Goal: Task Accomplishment & Management: Complete application form

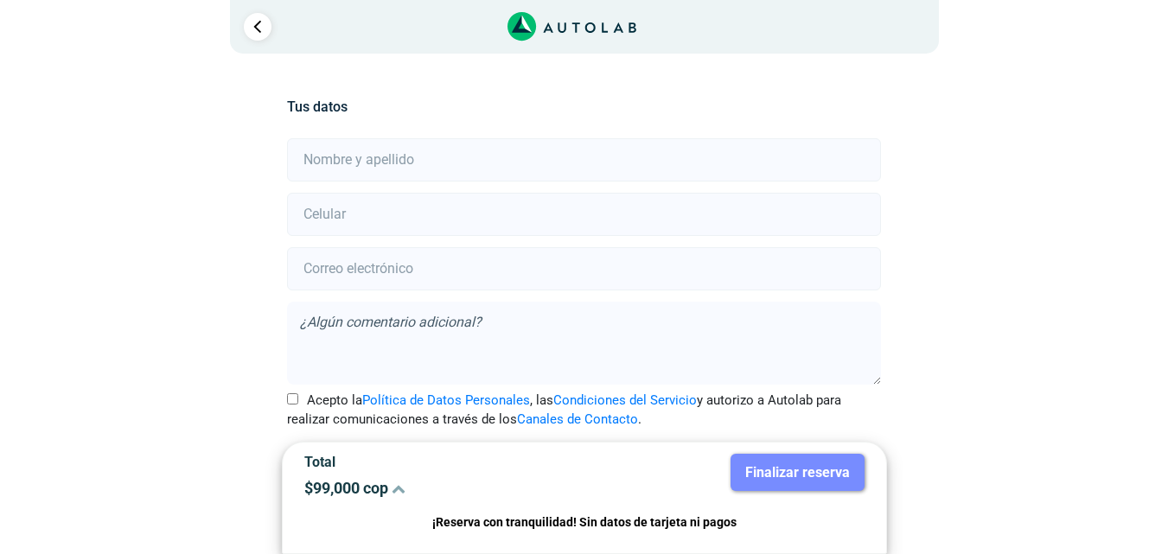
click at [393, 160] on input "text" at bounding box center [584, 159] width 594 height 43
type input "[PERSON_NAME]"
type input "3102893737"
type input "[EMAIL_ADDRESS][DOMAIN_NAME]"
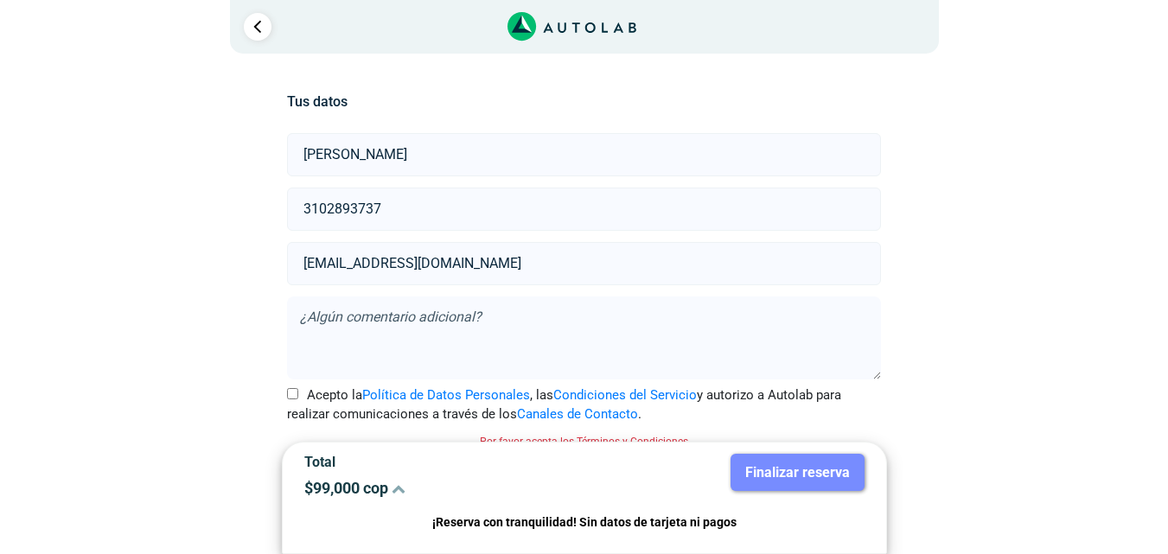
scroll to position [22, 0]
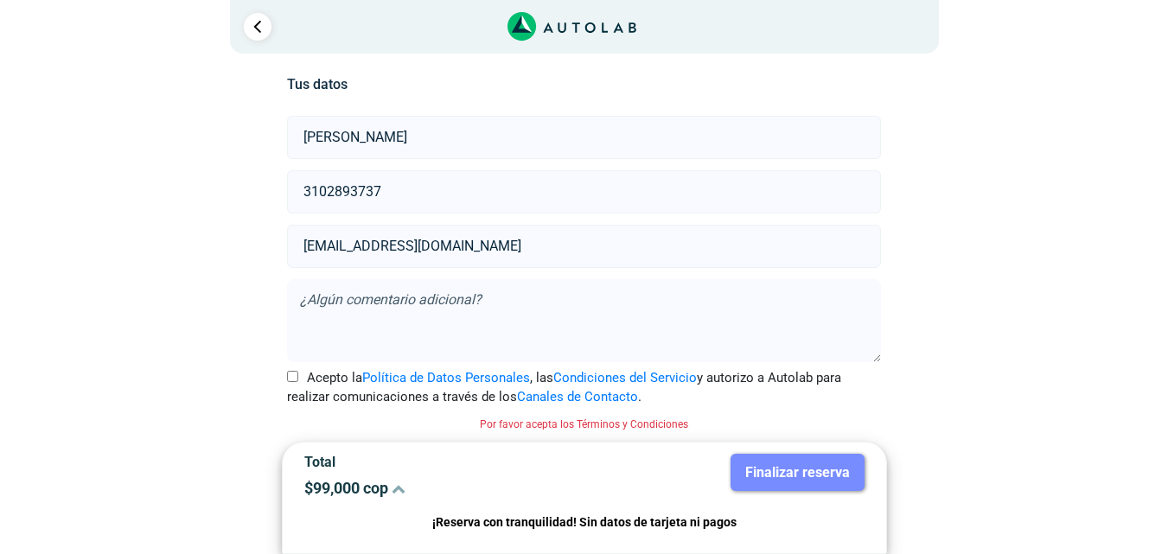
click at [297, 377] on input "Acepto la Política de Datos Personales , las Condiciones del Servicio y autoriz…" at bounding box center [292, 376] width 11 height 11
checkbox input "true"
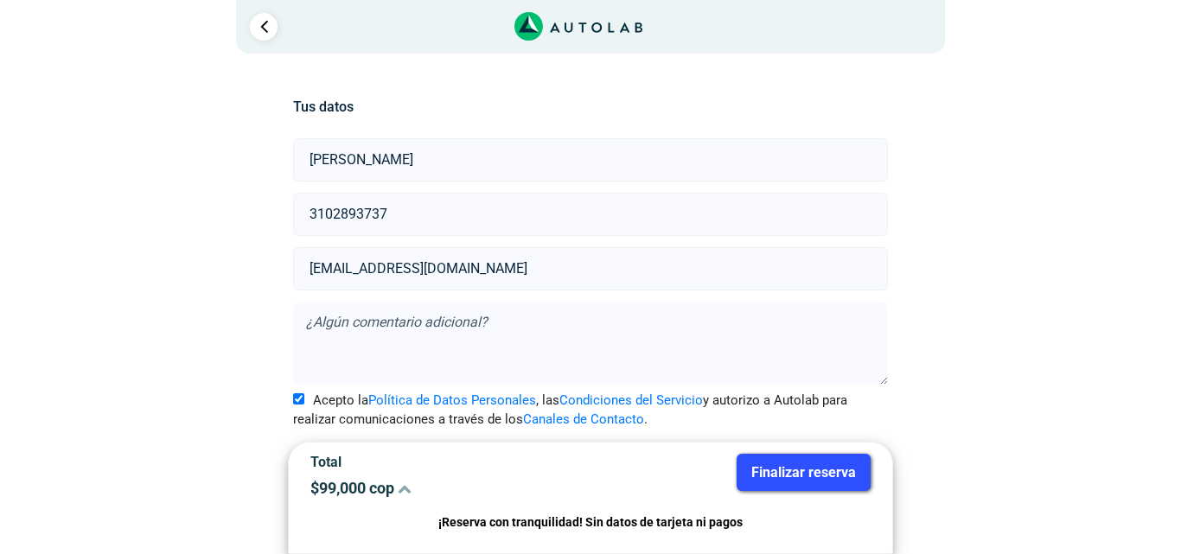
click at [499, 325] on textarea at bounding box center [590, 343] width 594 height 83
type textarea "E"
type textarea "Por favor cotizar con cambio de pieza y el baúl ya no cierra bien."
click at [806, 476] on button "Finalizar reserva" at bounding box center [804, 472] width 134 height 37
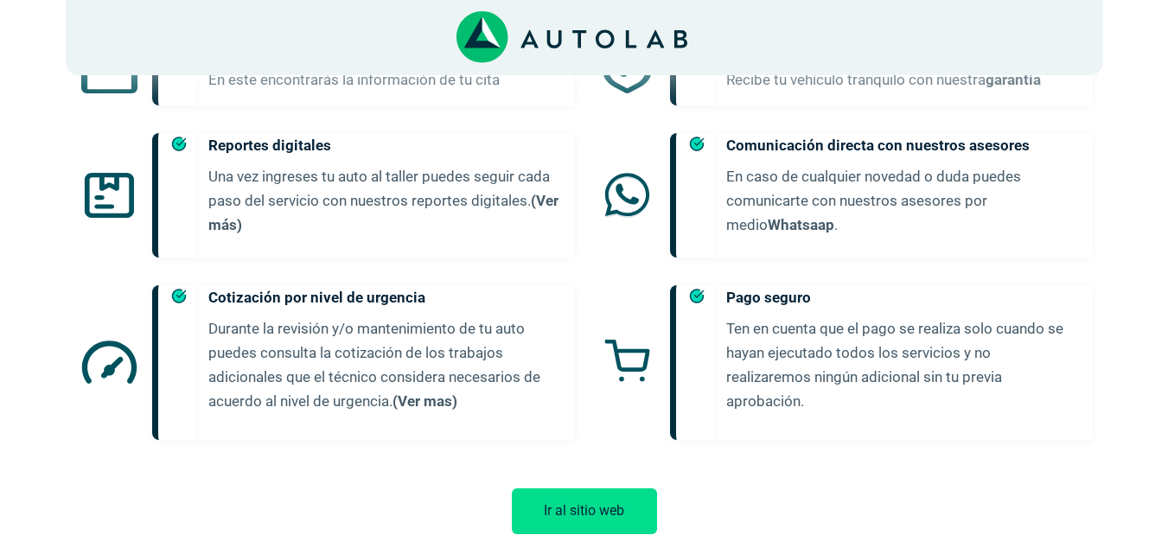
scroll to position [817, 0]
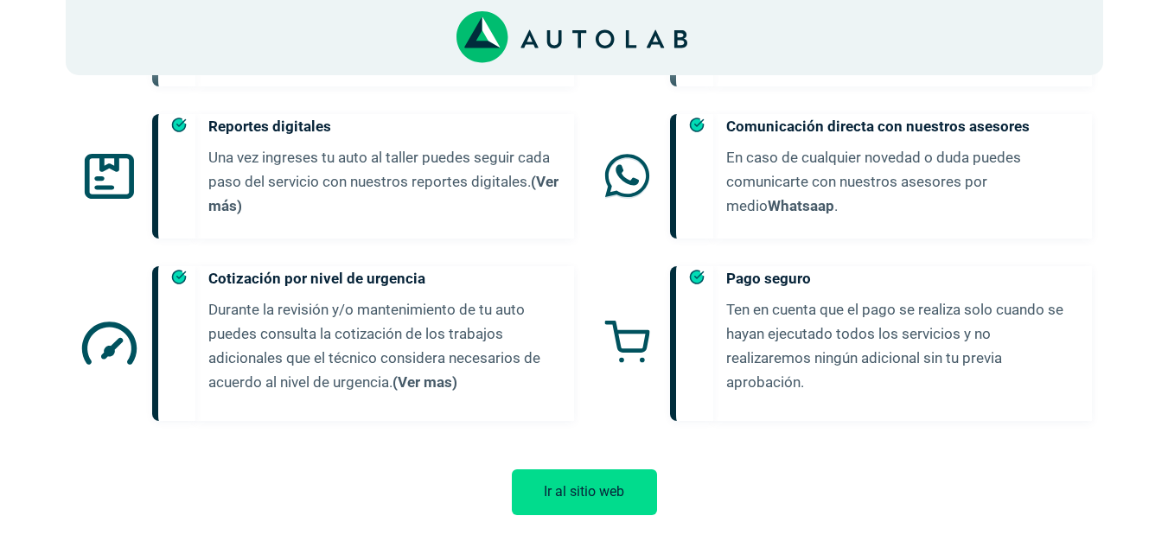
click at [600, 474] on button "Ir al sitio web" at bounding box center [584, 492] width 145 height 46
